Goal: Navigation & Orientation: Find specific page/section

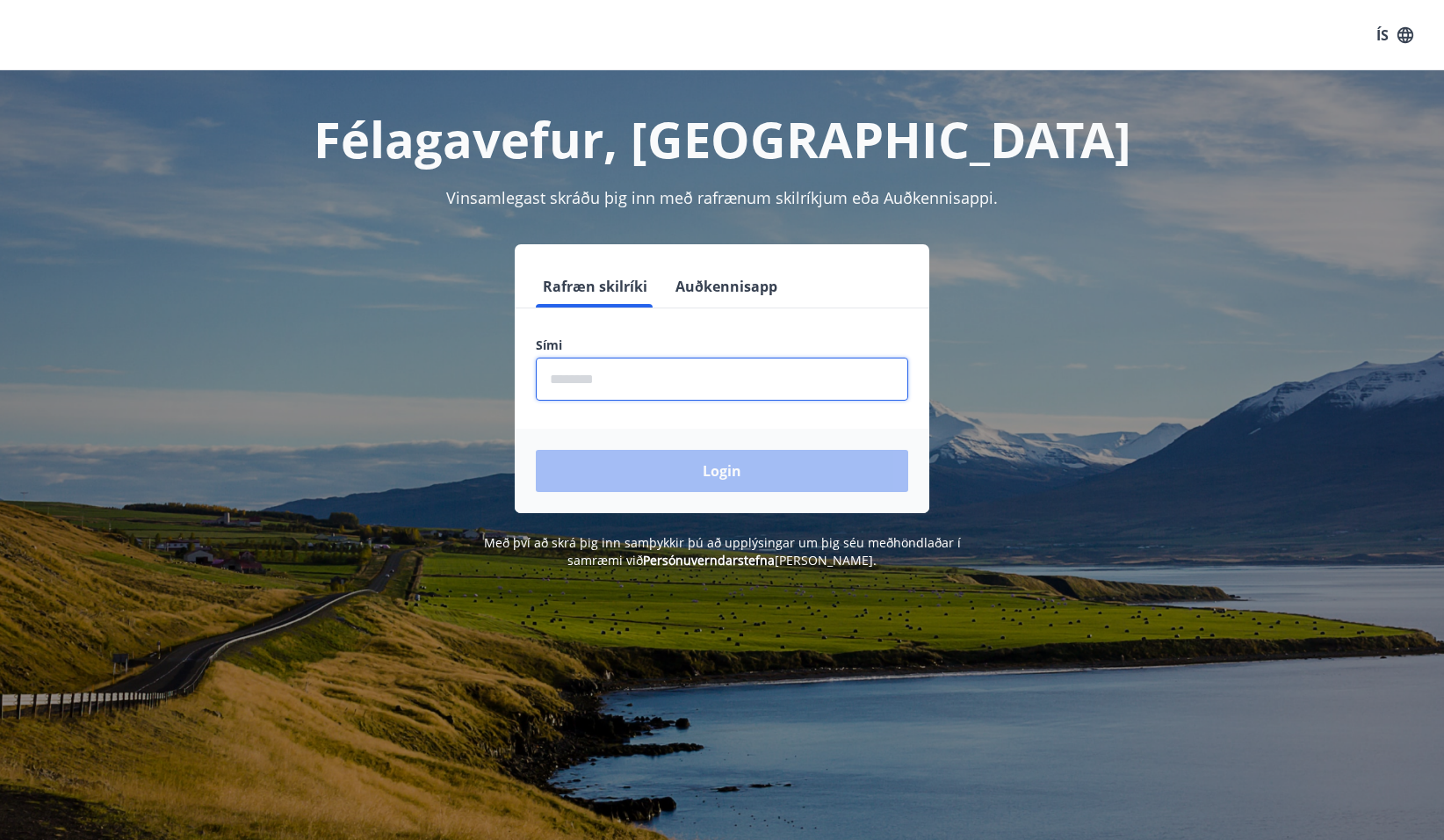
click at [576, 378] on input "phone" at bounding box center [722, 379] width 373 height 43
type input "********"
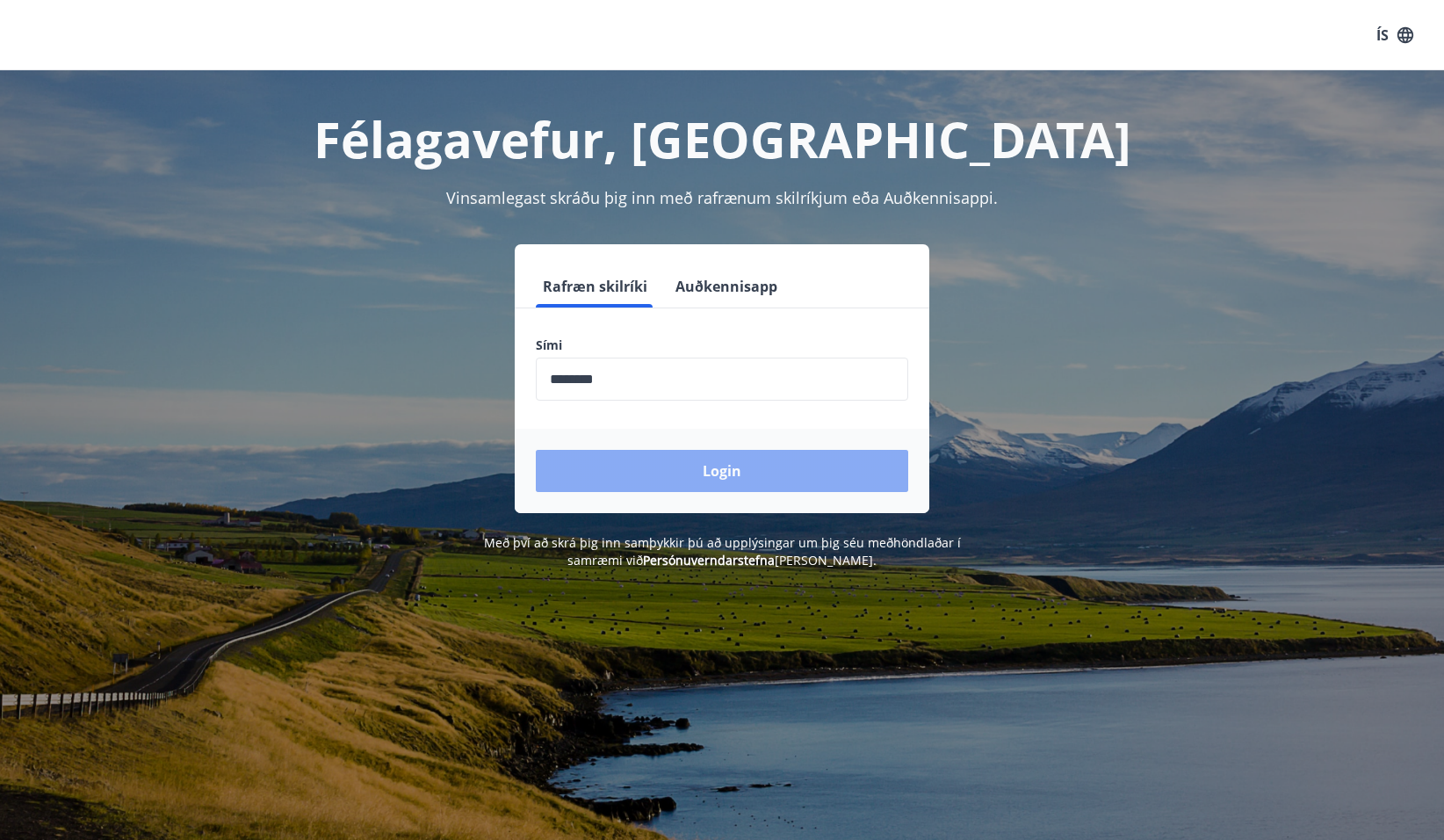
click at [627, 472] on button "Login" at bounding box center [722, 470] width 373 height 42
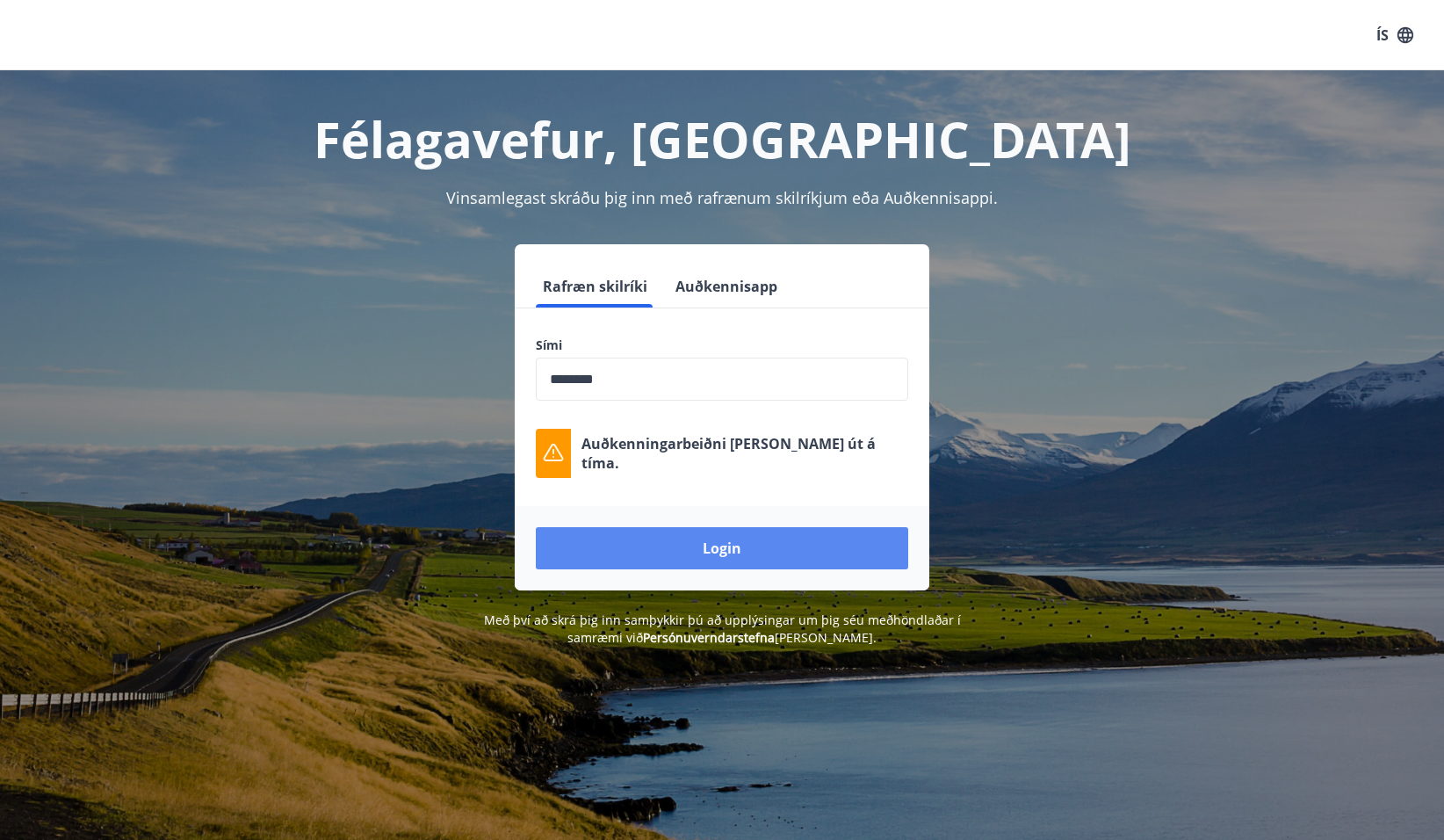
click at [656, 543] on button "Login" at bounding box center [722, 548] width 373 height 42
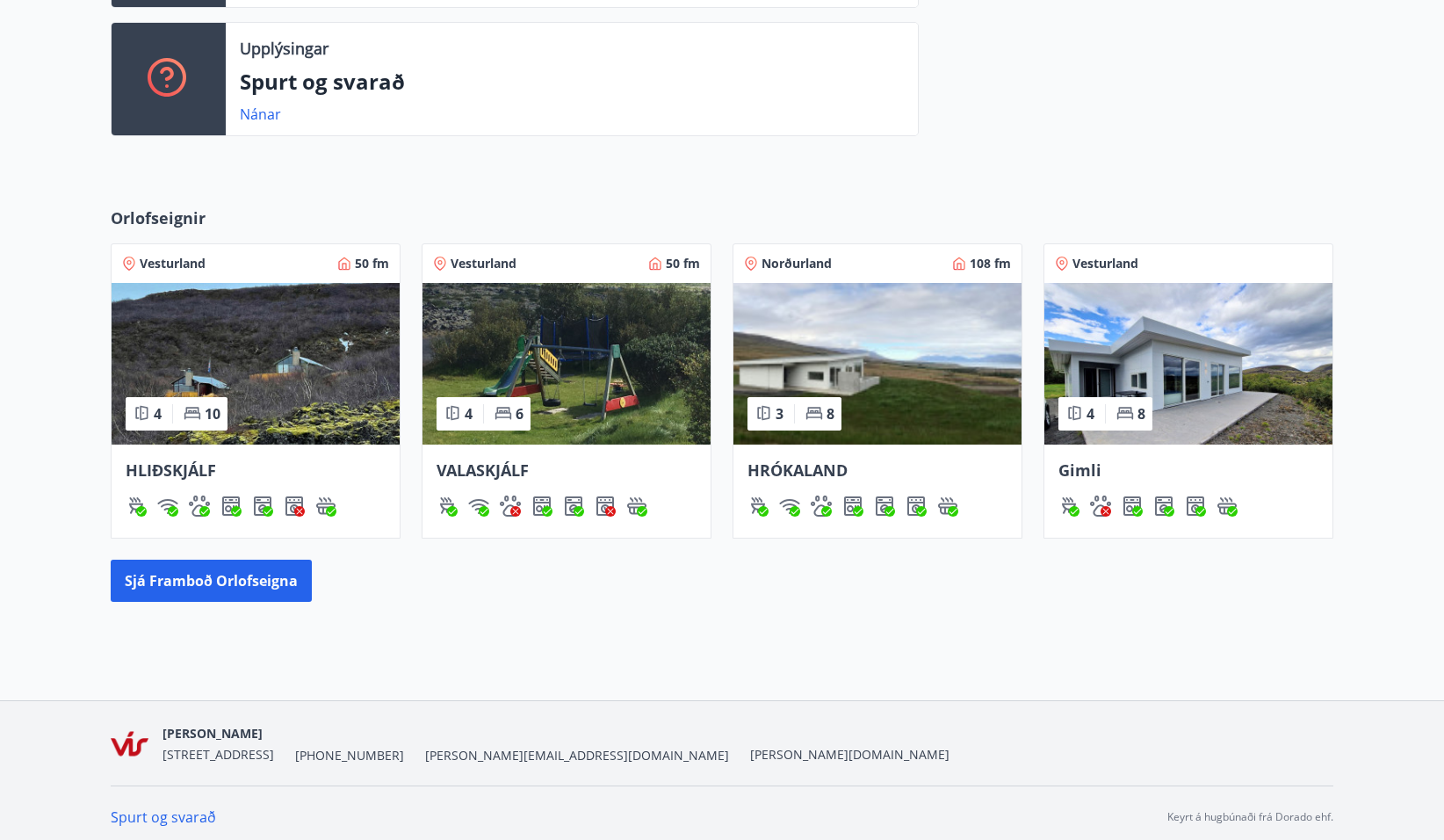
scroll to position [609, 0]
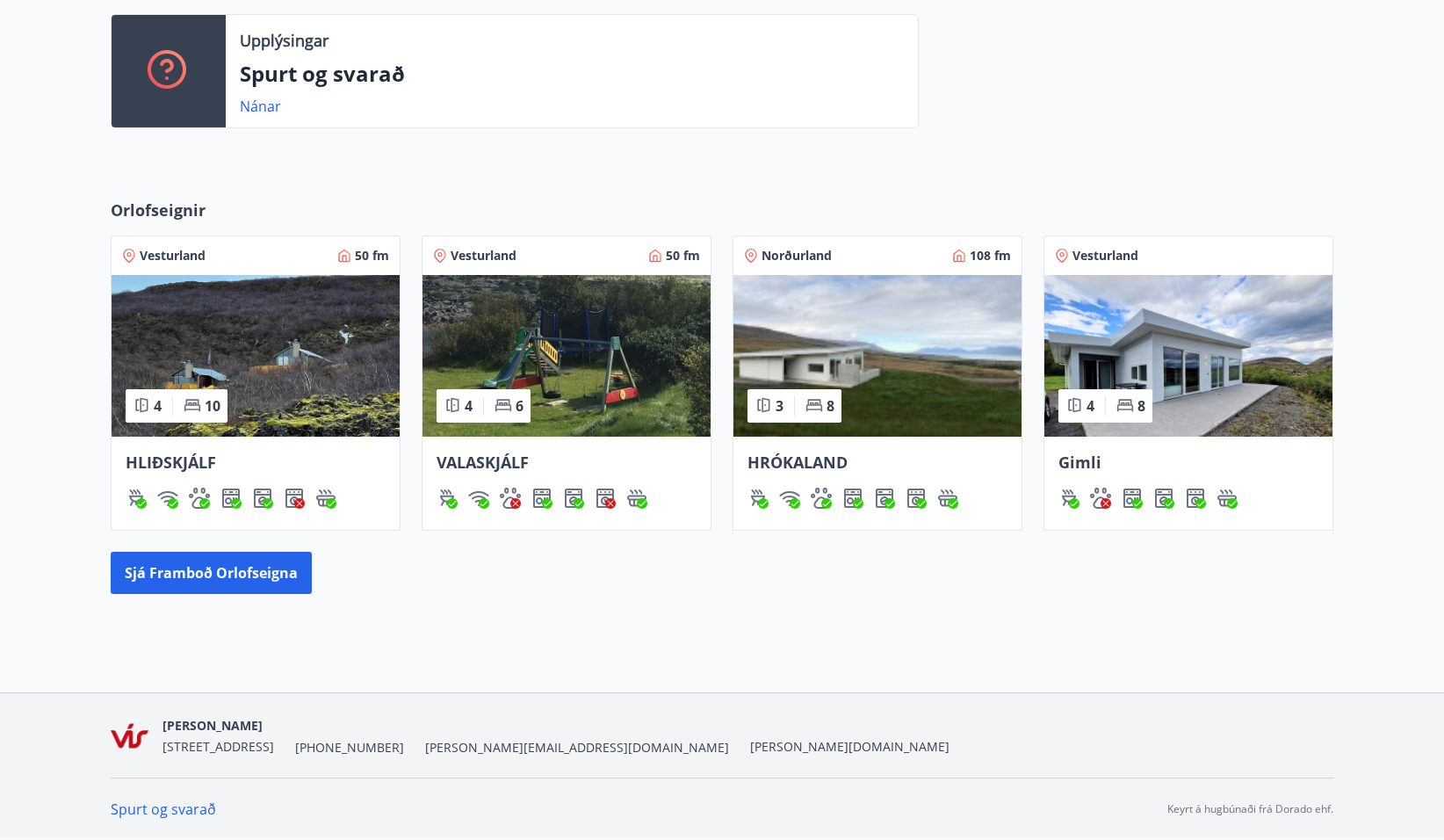
click at [237, 373] on img at bounding box center [255, 355] width 288 height 162
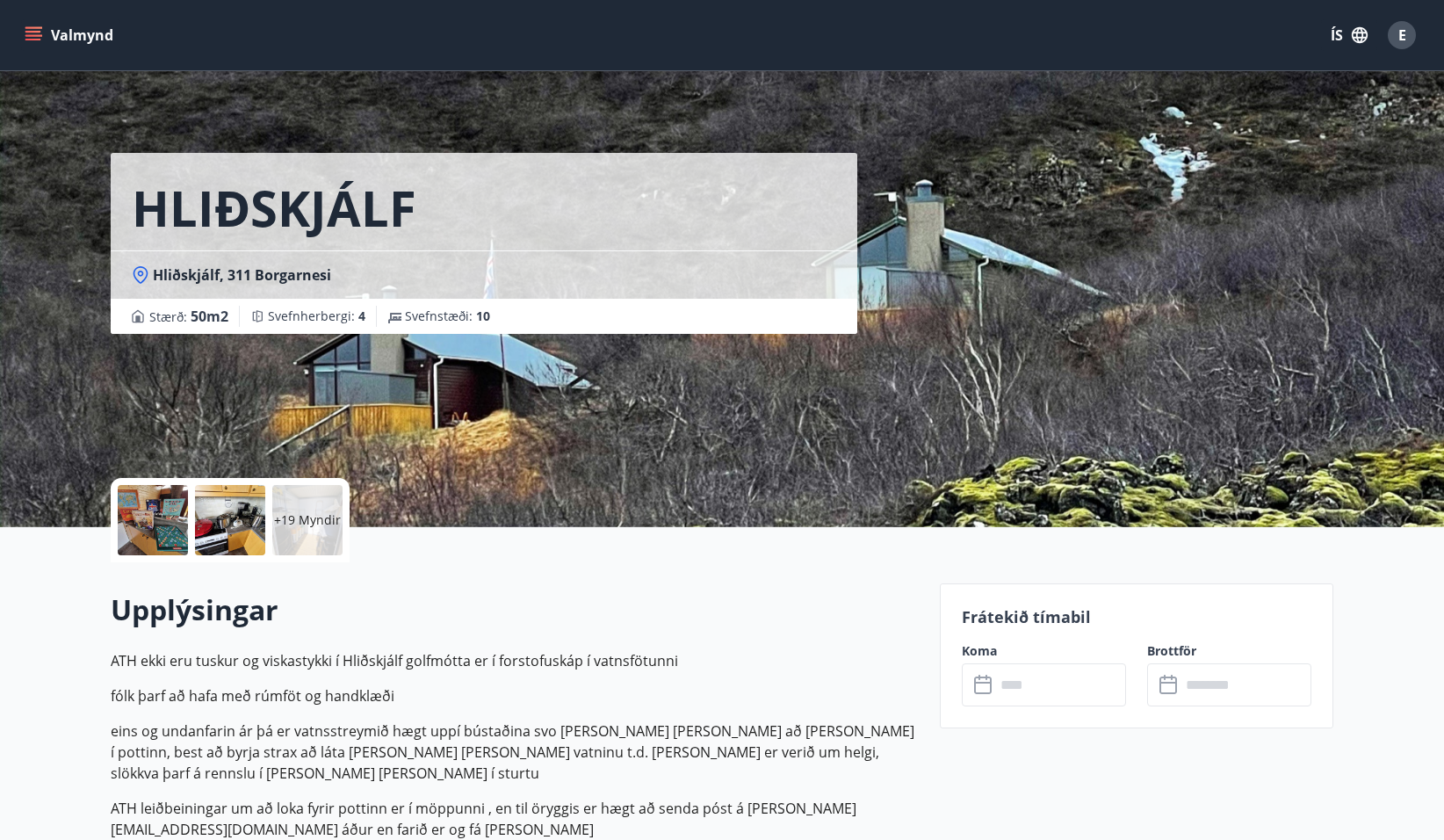
click at [319, 517] on p "+19 Myndir" at bounding box center [308, 519] width 67 height 17
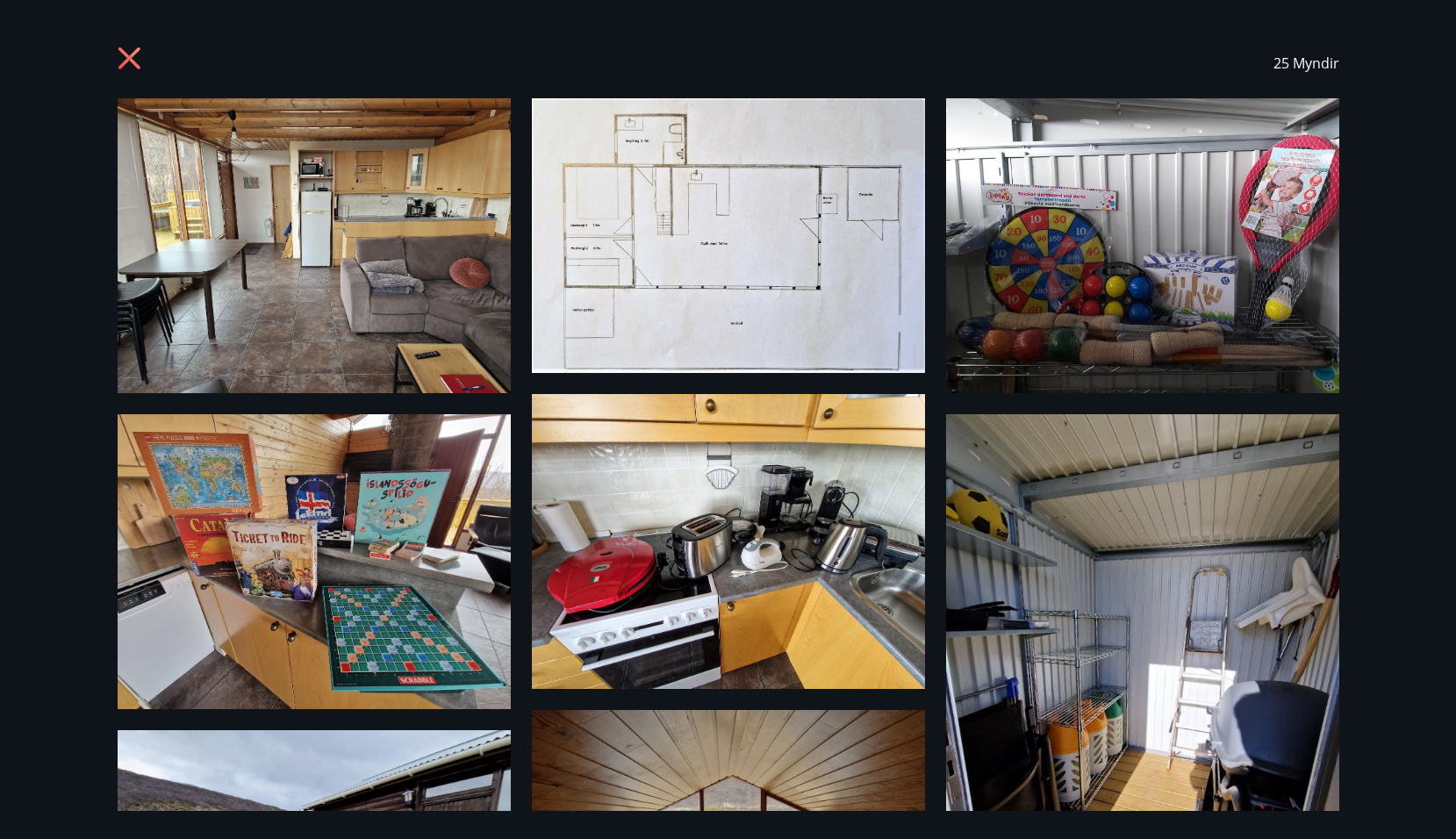
click at [135, 50] on icon at bounding box center [128, 59] width 22 height 22
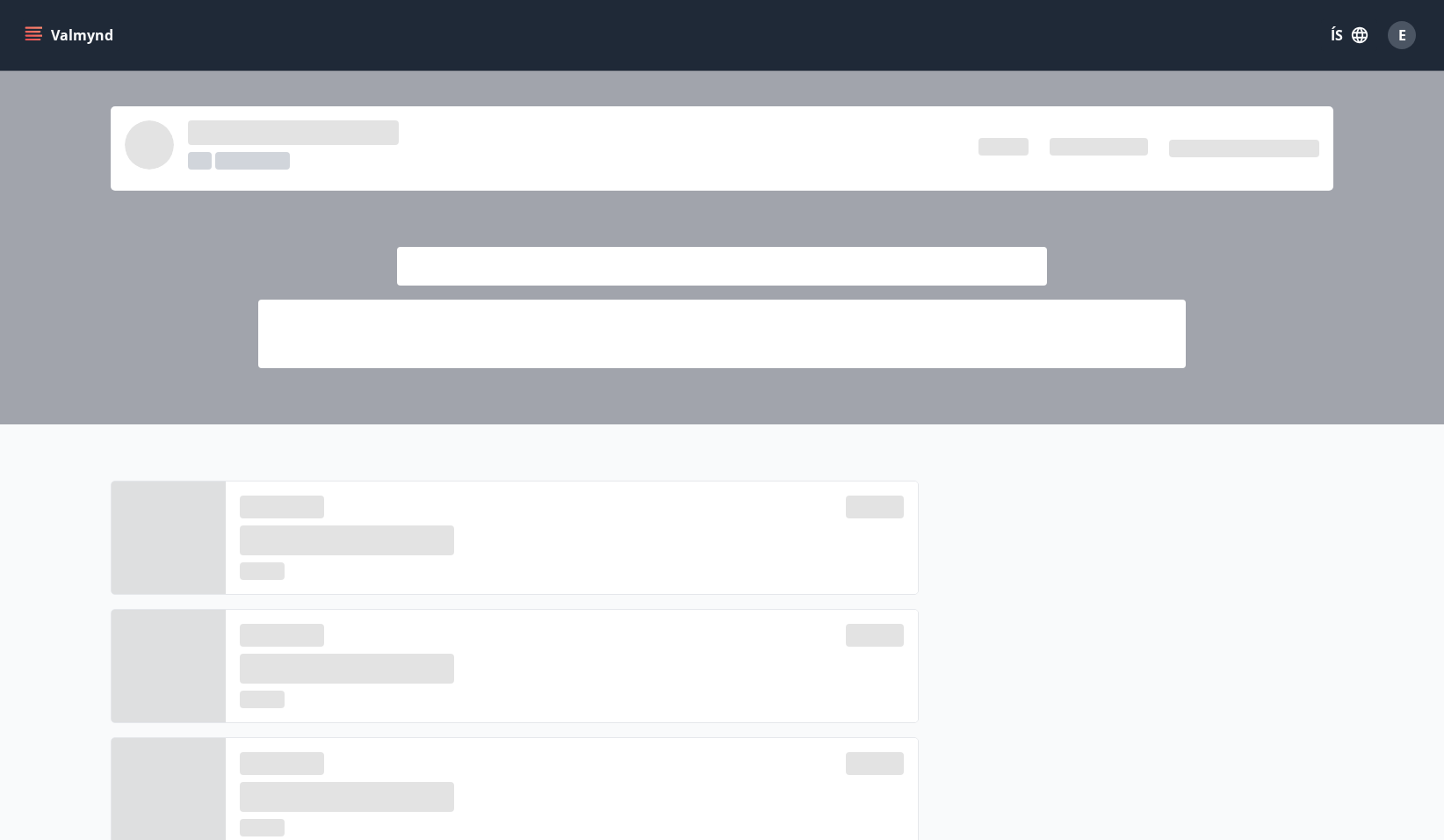
scroll to position [609, 0]
